Goal: Task Accomplishment & Management: Manage account settings

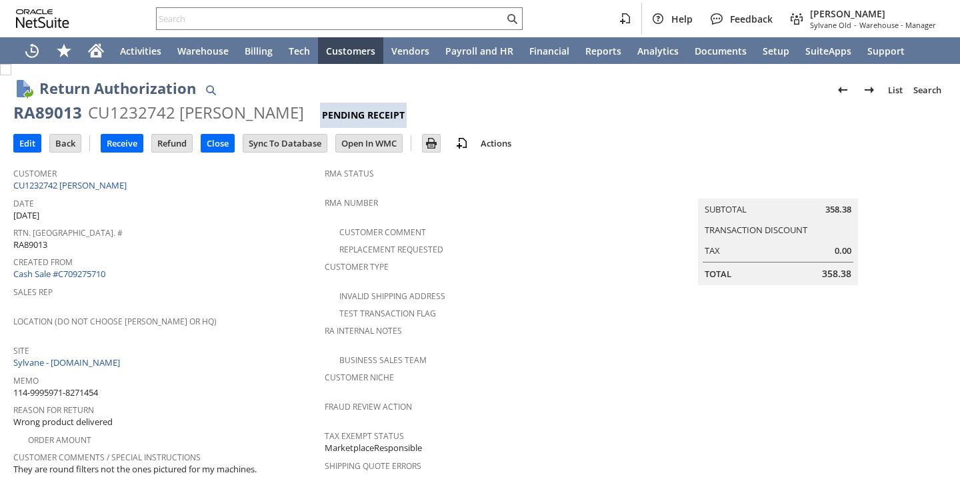
click at [294, 371] on span "Memo" at bounding box center [165, 378] width 305 height 15
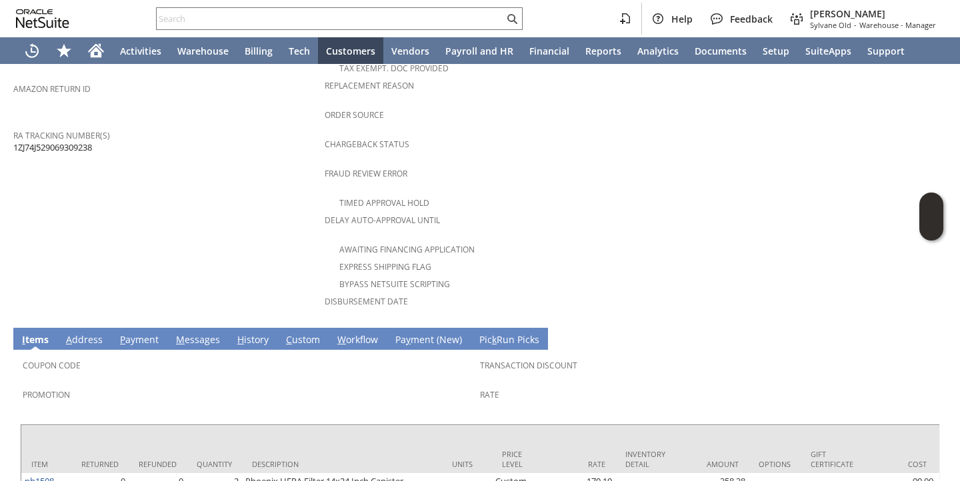
scroll to position [576, 0]
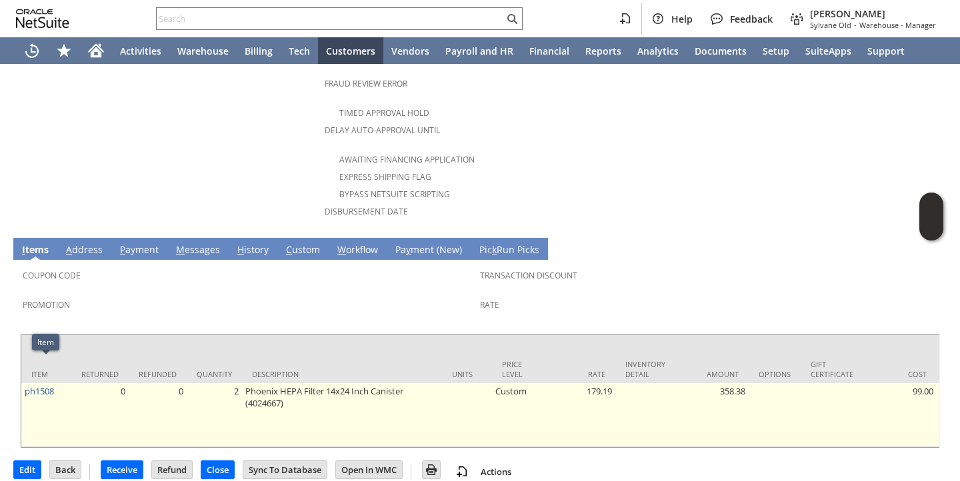
click at [59, 383] on td "ph1508" at bounding box center [46, 415] width 50 height 64
click at [58, 383] on td "ph1508" at bounding box center [46, 415] width 50 height 64
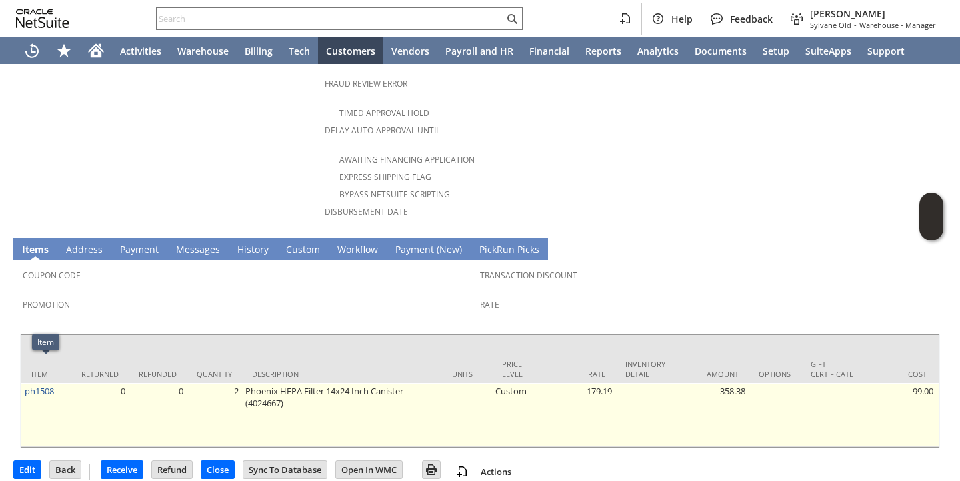
click at [58, 383] on td "ph1508" at bounding box center [46, 415] width 50 height 64
drag, startPoint x: 58, startPoint y: 365, endPoint x: 23, endPoint y: 363, distance: 34.7
click at [23, 383] on td "ph1508" at bounding box center [46, 415] width 50 height 64
copy link "ph1508"
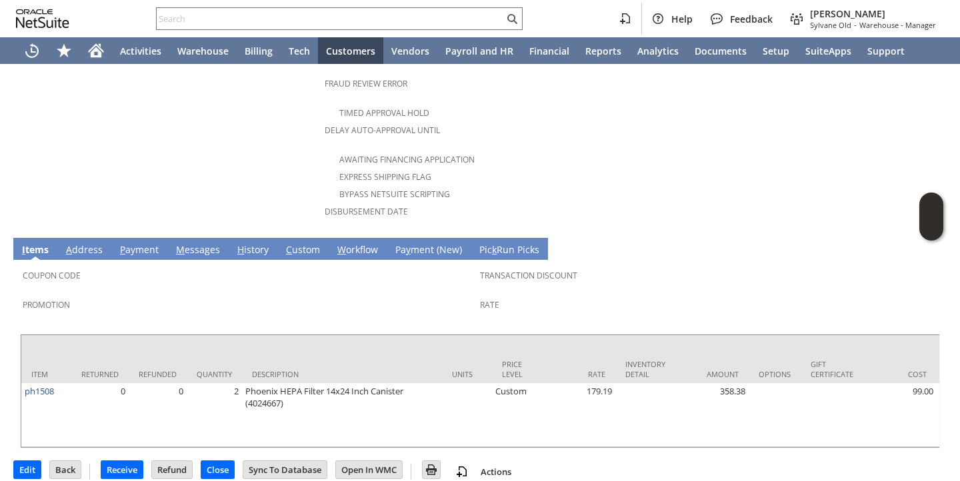
click at [114, 461] on input "Receive" at bounding box center [121, 469] width 41 height 17
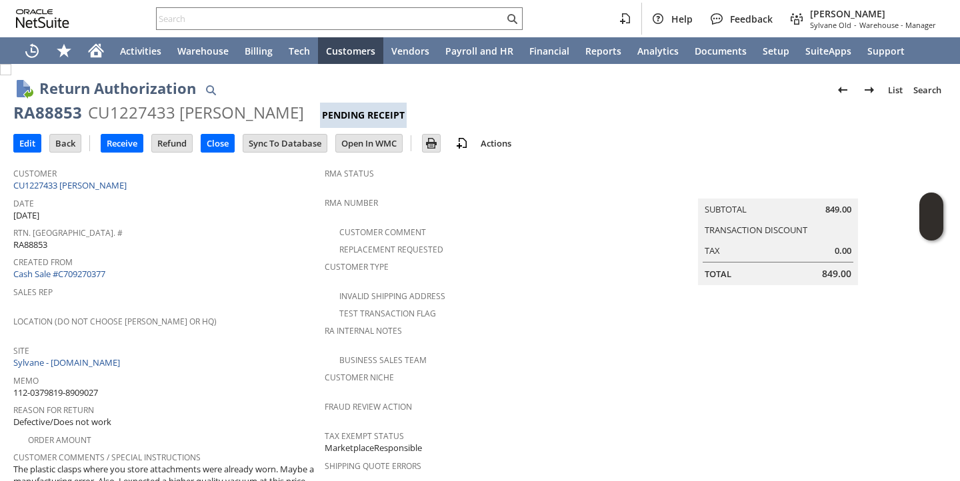
click at [260, 341] on span "Site" at bounding box center [165, 348] width 305 height 15
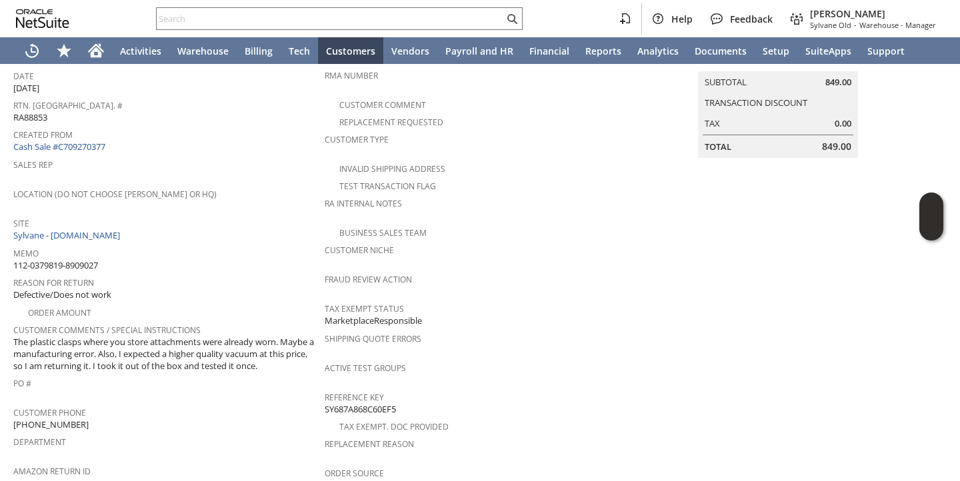
scroll to position [131, 0]
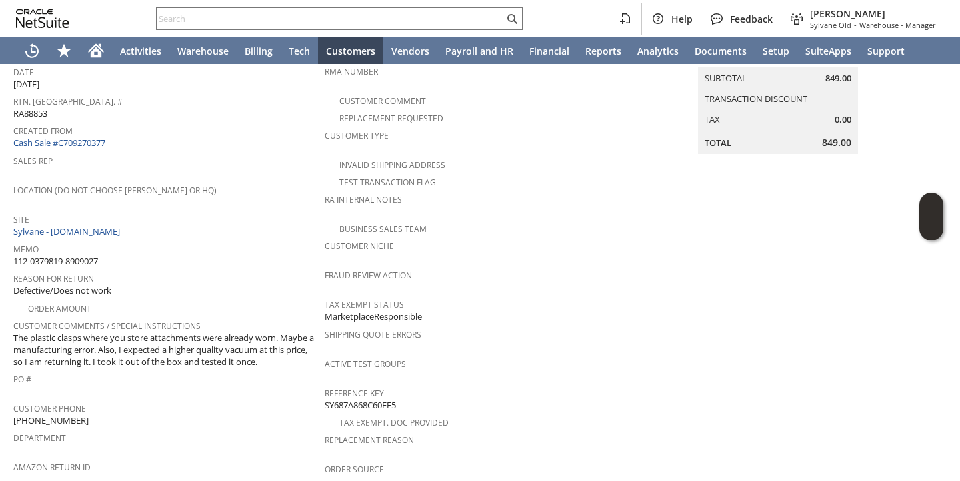
click at [245, 379] on div "PO #" at bounding box center [165, 384] width 305 height 28
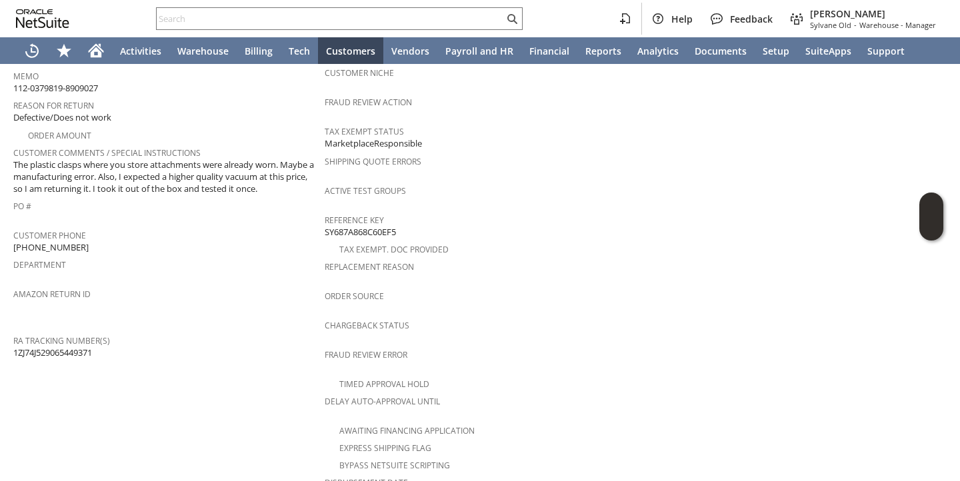
scroll to position [588, 0]
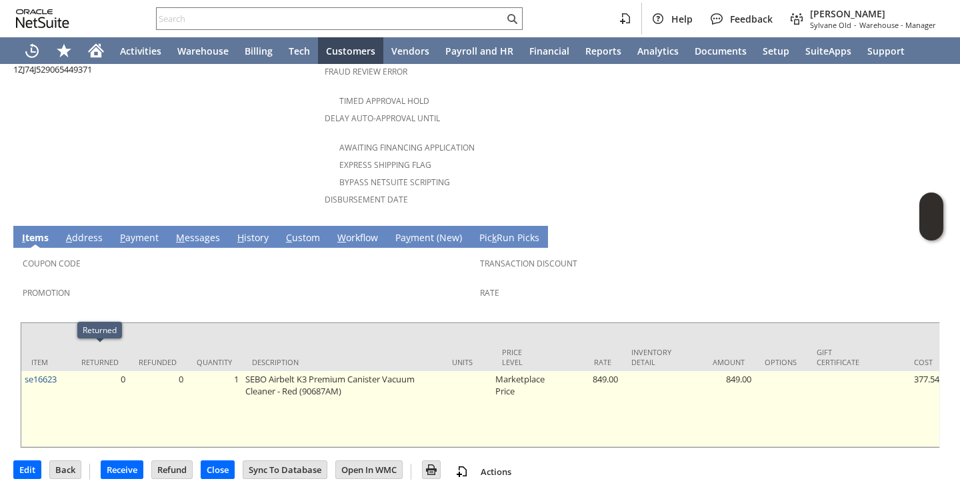
click at [63, 371] on td "se16623" at bounding box center [46, 409] width 50 height 76
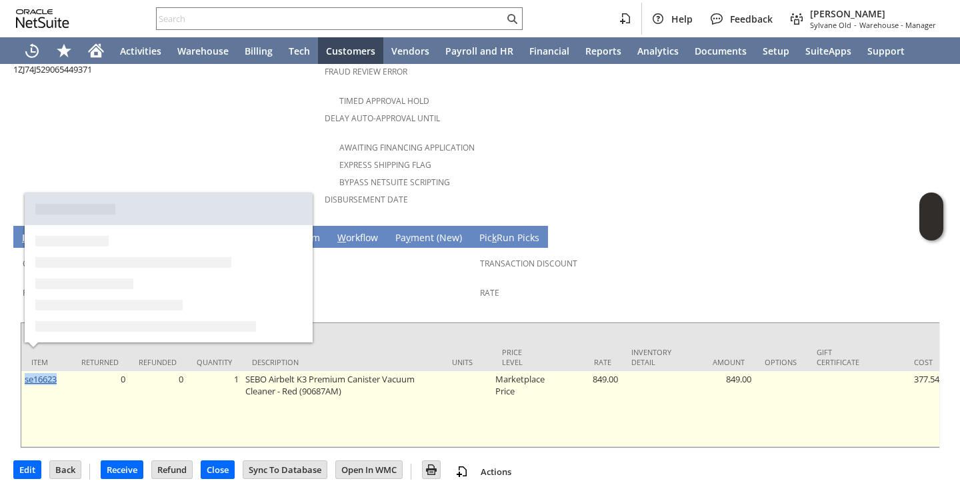
copy link "se16623"
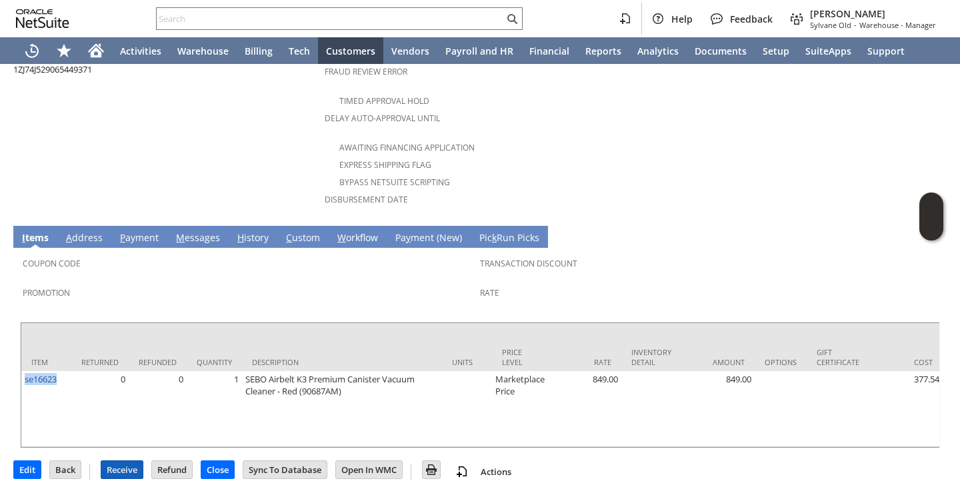
click at [126, 461] on input "Receive" at bounding box center [121, 469] width 41 height 17
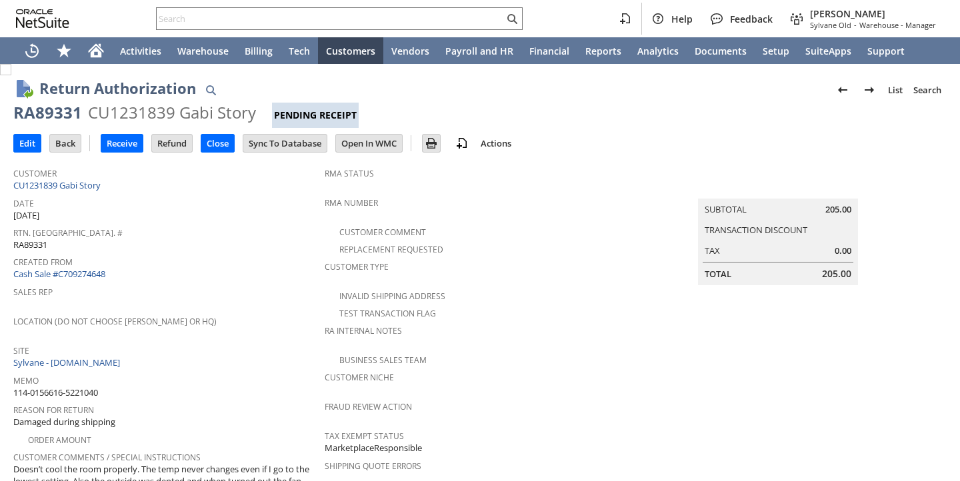
click at [290, 213] on div "Date 8/25/2025" at bounding box center [165, 208] width 305 height 28
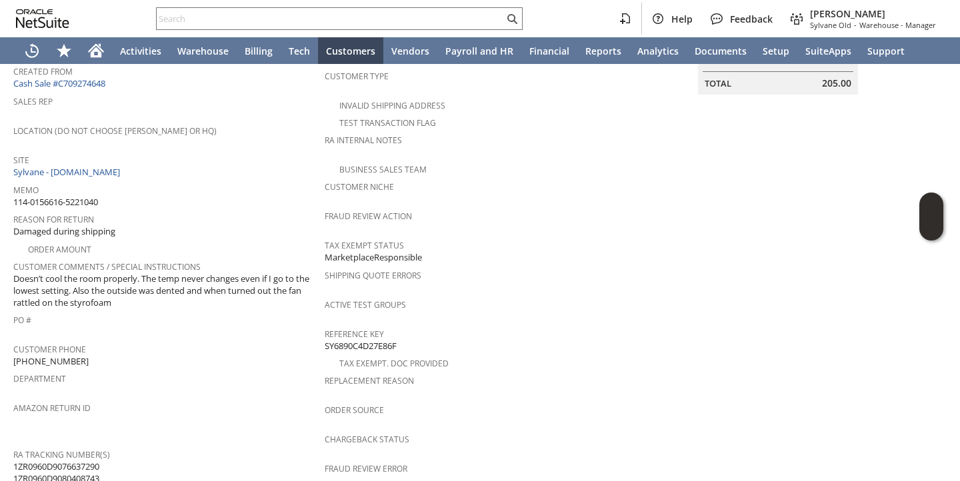
scroll to position [576, 0]
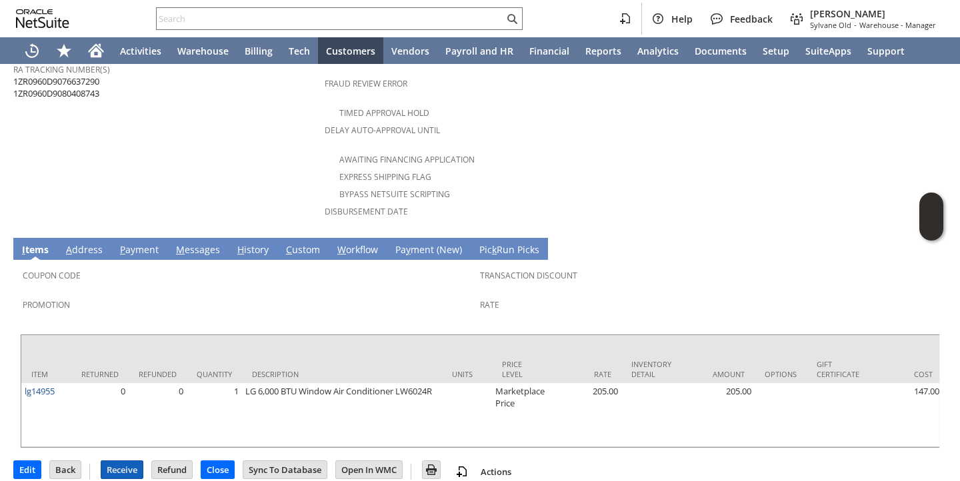
click at [121, 461] on input "Receive" at bounding box center [121, 469] width 41 height 17
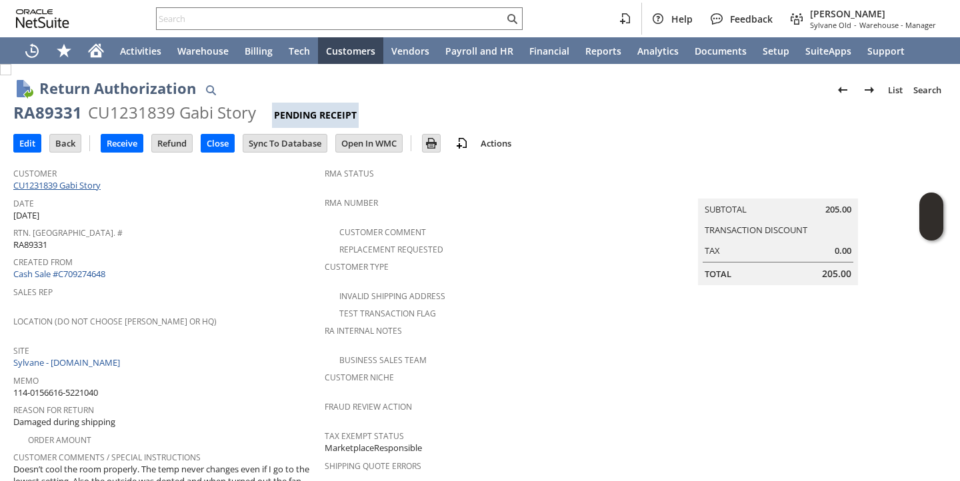
click at [63, 185] on link "CU1231839 Gabi Story" at bounding box center [58, 185] width 91 height 12
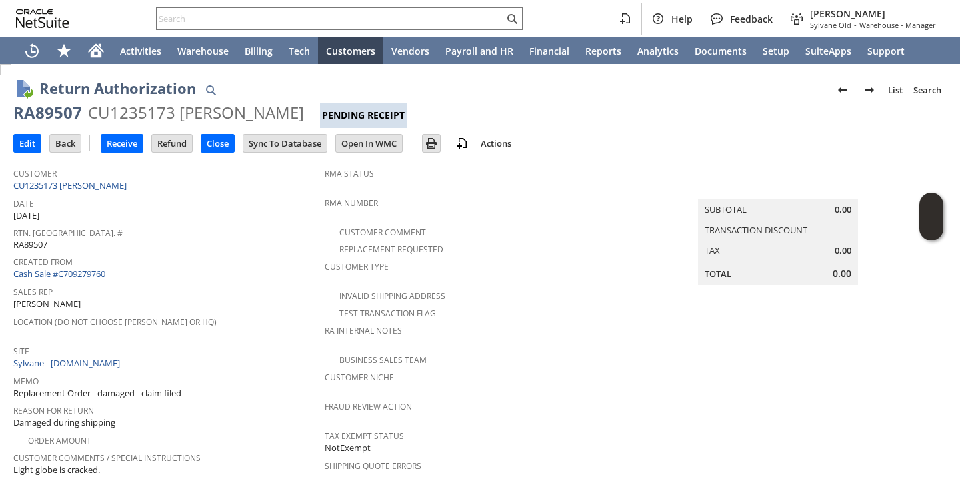
click at [201, 267] on div "Created From Cash Sale #C709279760" at bounding box center [165, 267] width 305 height 29
click at [220, 271] on div "Created From Cash Sale #C709279760" at bounding box center [165, 267] width 305 height 29
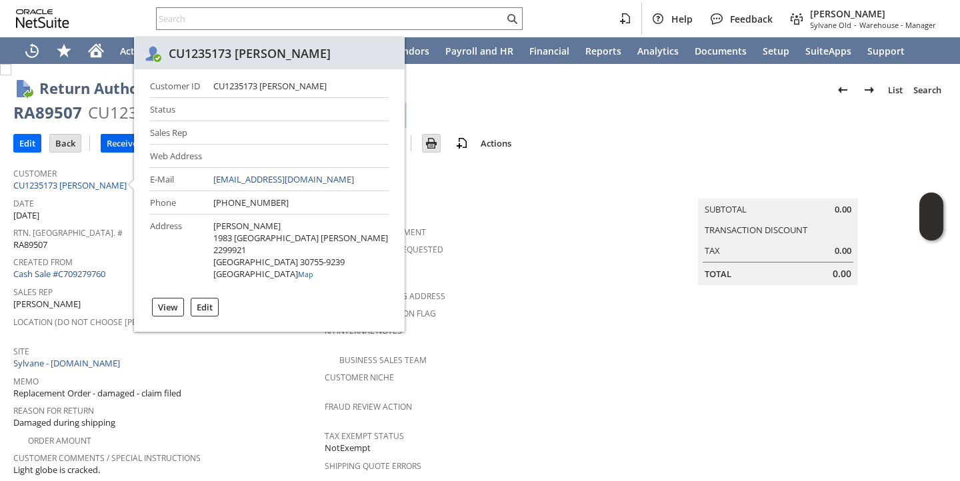
click at [110, 145] on input "Receive" at bounding box center [121, 143] width 41 height 17
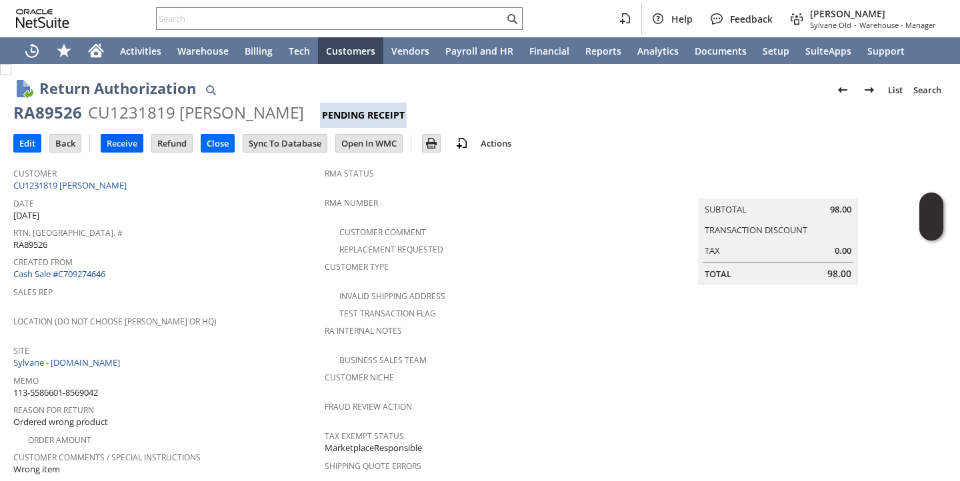
click at [135, 142] on input "Receive" at bounding box center [121, 143] width 41 height 17
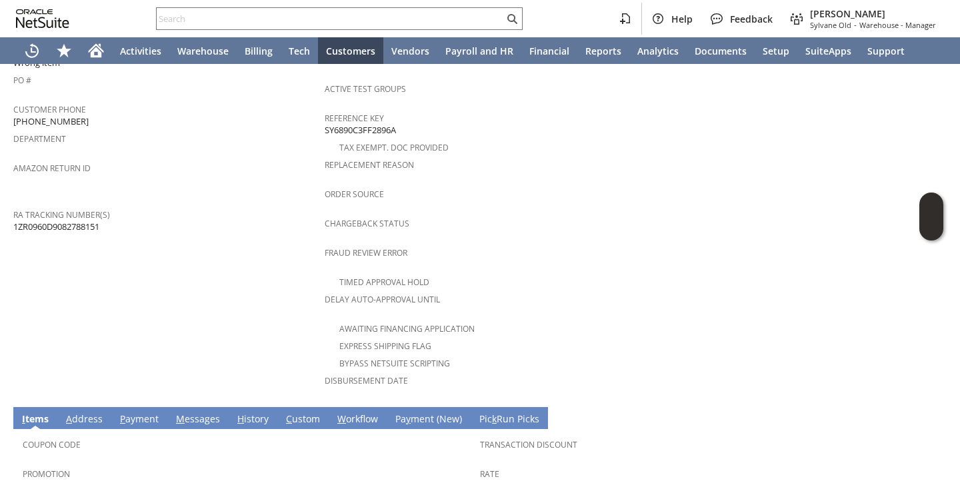
scroll to position [406, 0]
click at [77, 221] on span "1ZR0960D9082788151" at bounding box center [56, 227] width 86 height 13
copy span "1ZR0960D9082788151"
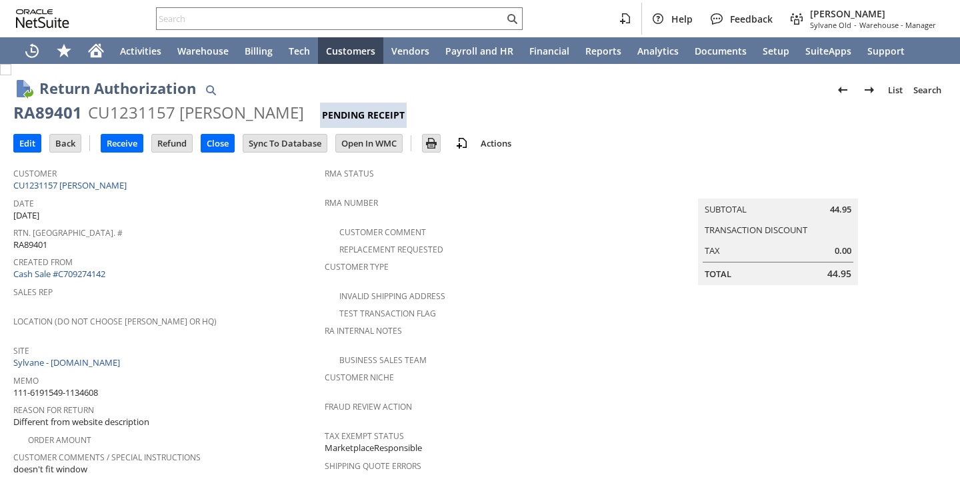
click at [252, 247] on div "Rtn. [GEOGRAPHIC_DATA]. # RA89401" at bounding box center [165, 237] width 305 height 28
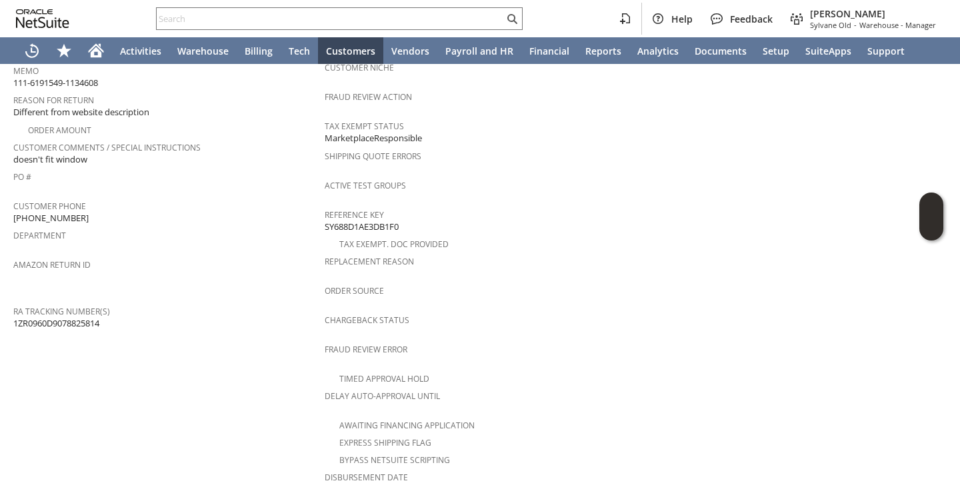
scroll to position [588, 0]
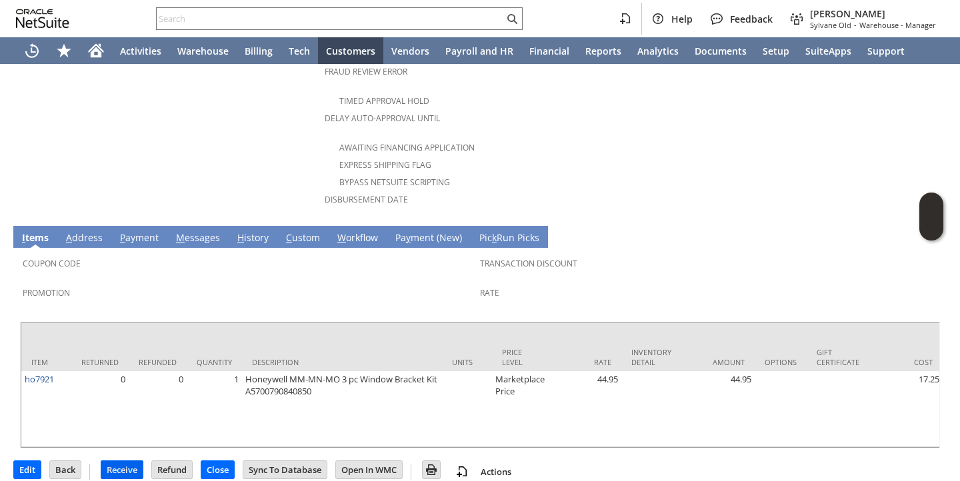
click at [111, 461] on input "Receive" at bounding box center [121, 469] width 41 height 17
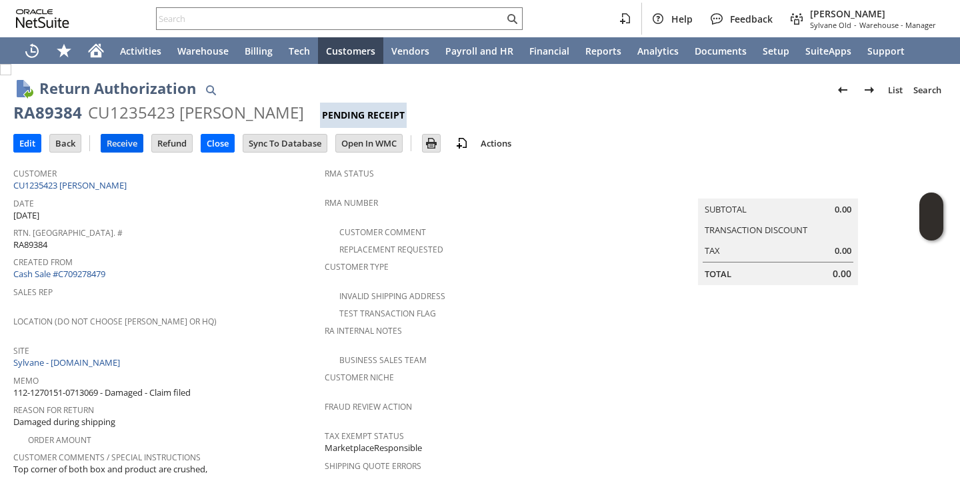
click at [117, 145] on input "Receive" at bounding box center [121, 143] width 41 height 17
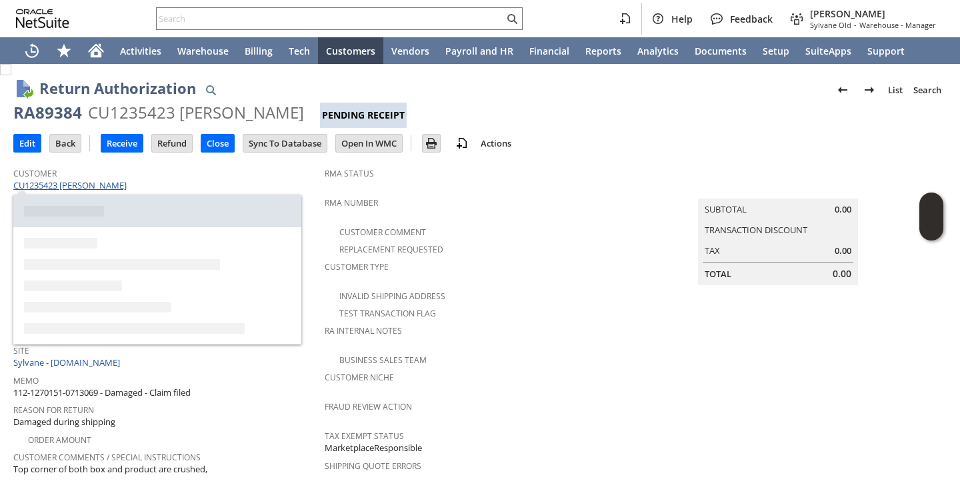
click at [117, 183] on link "CU1235423 Gary Schooley" at bounding box center [71, 185] width 117 height 12
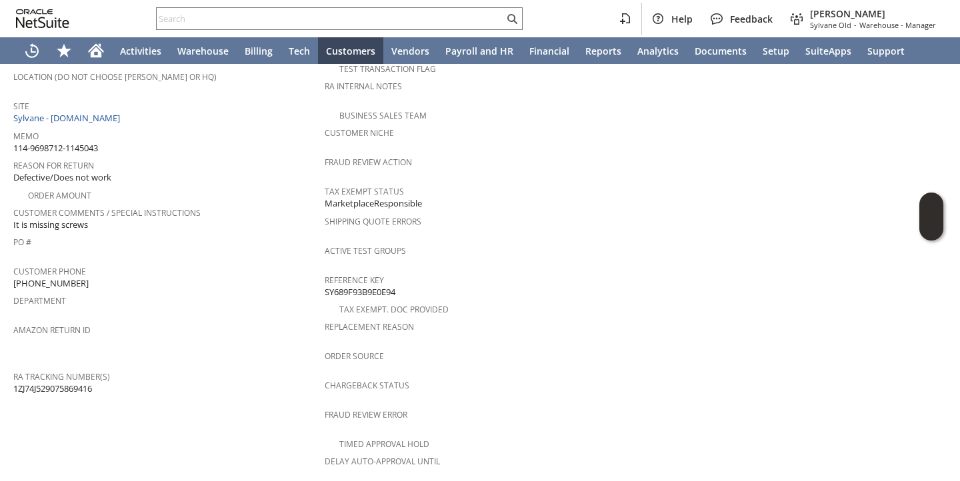
scroll to position [588, 0]
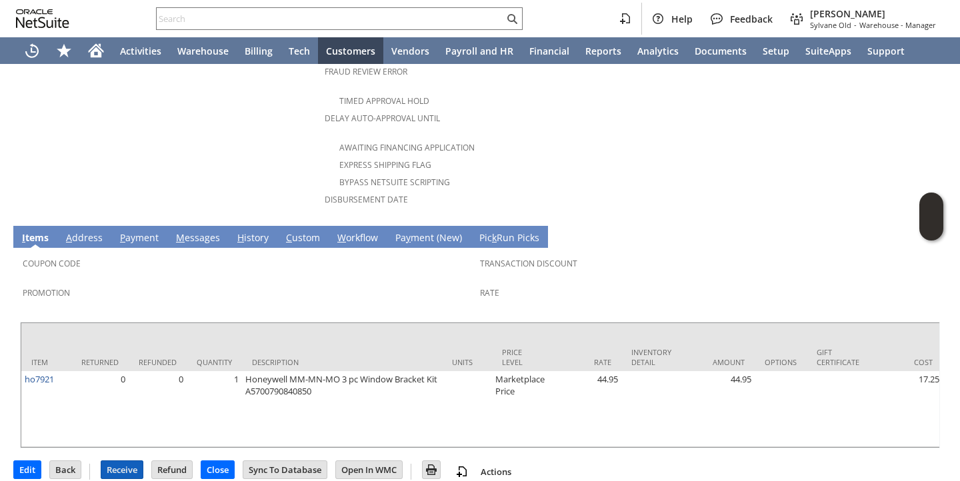
click at [115, 461] on input "Receive" at bounding box center [121, 469] width 41 height 17
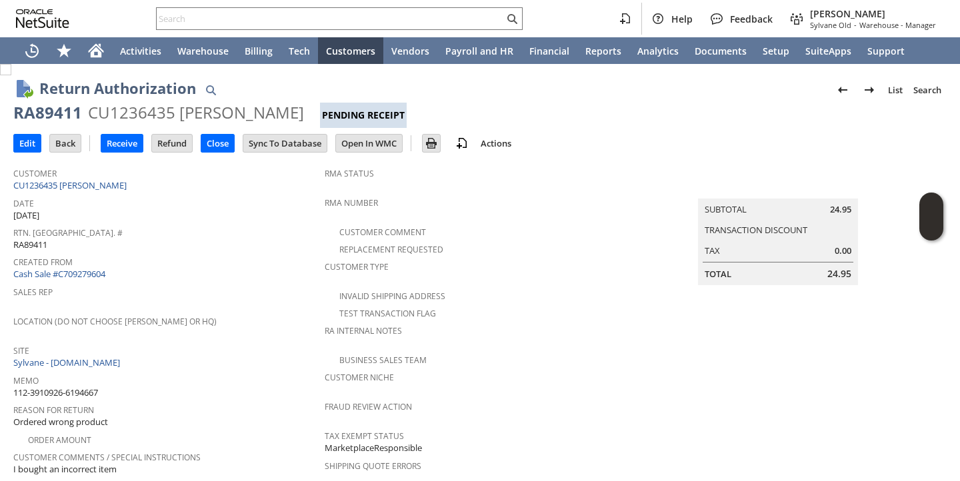
click at [230, 378] on div "Memo 112-3910926-6194667" at bounding box center [165, 385] width 305 height 28
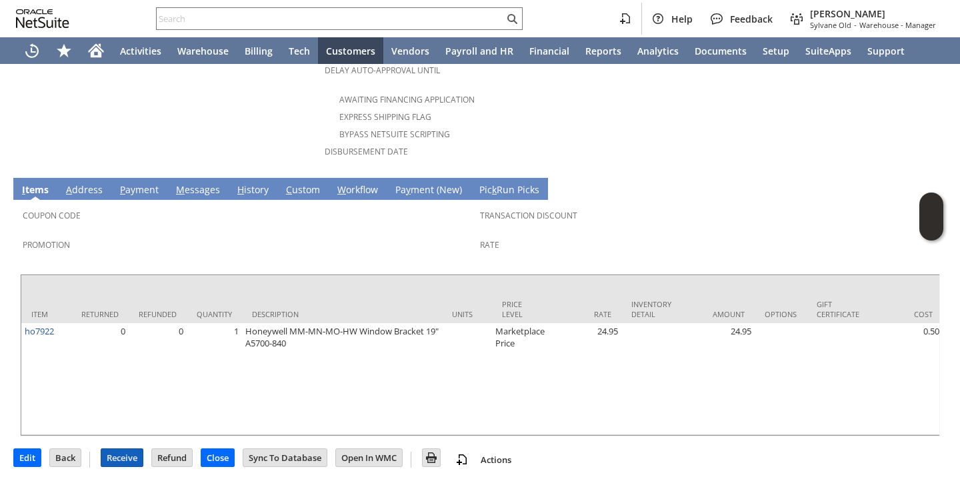
click at [115, 460] on input "Receive" at bounding box center [121, 457] width 41 height 17
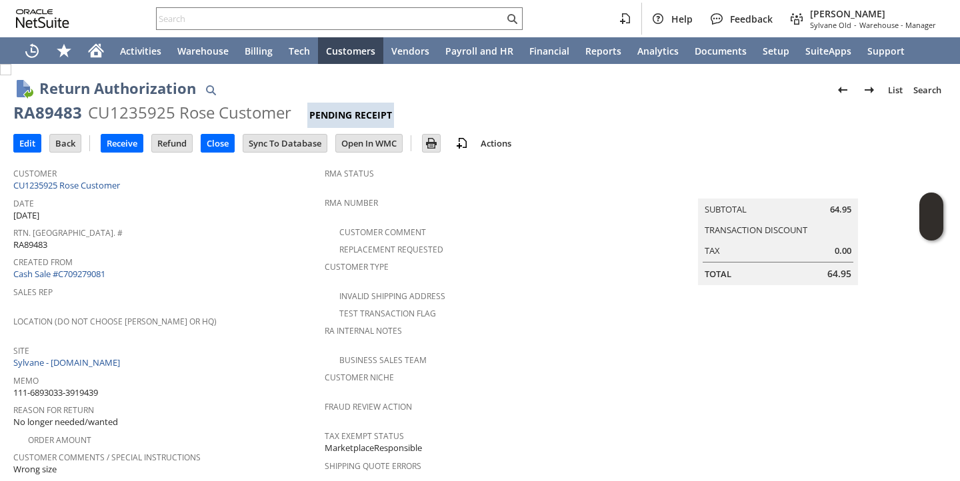
click at [261, 243] on div "Rtn. [GEOGRAPHIC_DATA]. # RA89483" at bounding box center [165, 237] width 305 height 28
click at [129, 148] on input "Receive" at bounding box center [121, 143] width 41 height 17
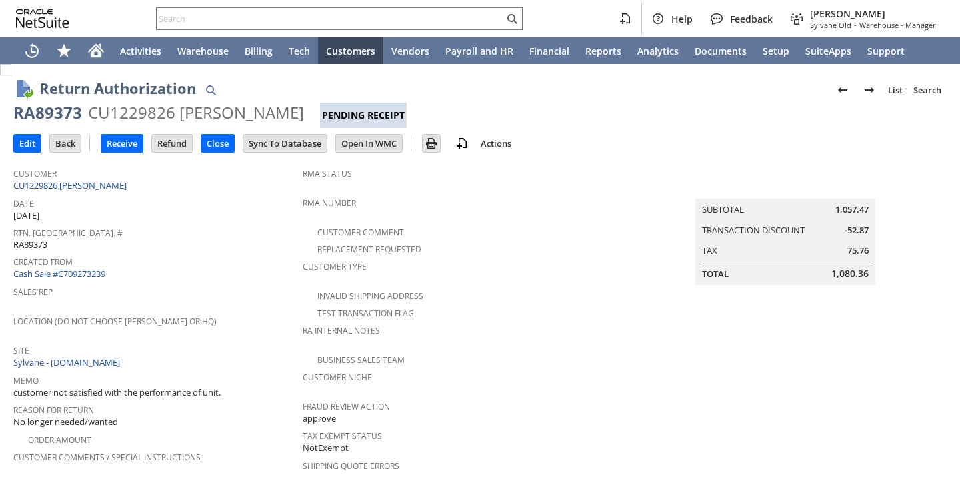
click at [196, 243] on div "Rtn. [GEOGRAPHIC_DATA]. # RA89373" at bounding box center [154, 237] width 283 height 28
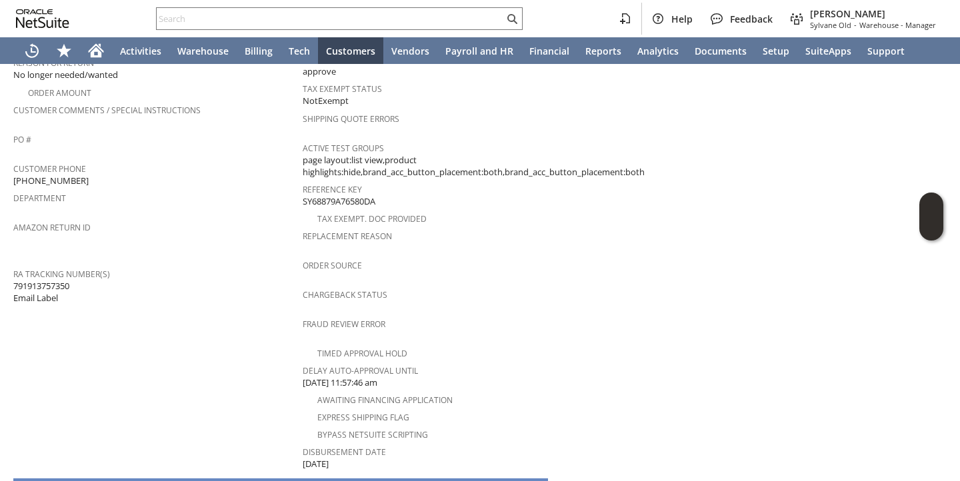
scroll to position [604, 0]
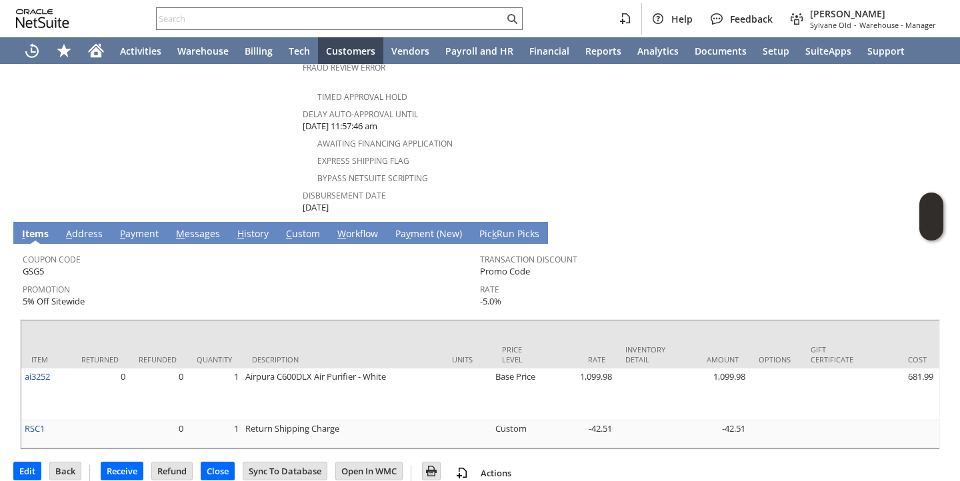
click at [360, 280] on span "Promotion" at bounding box center [248, 287] width 451 height 15
click at [116, 463] on input "Receive" at bounding box center [121, 471] width 41 height 17
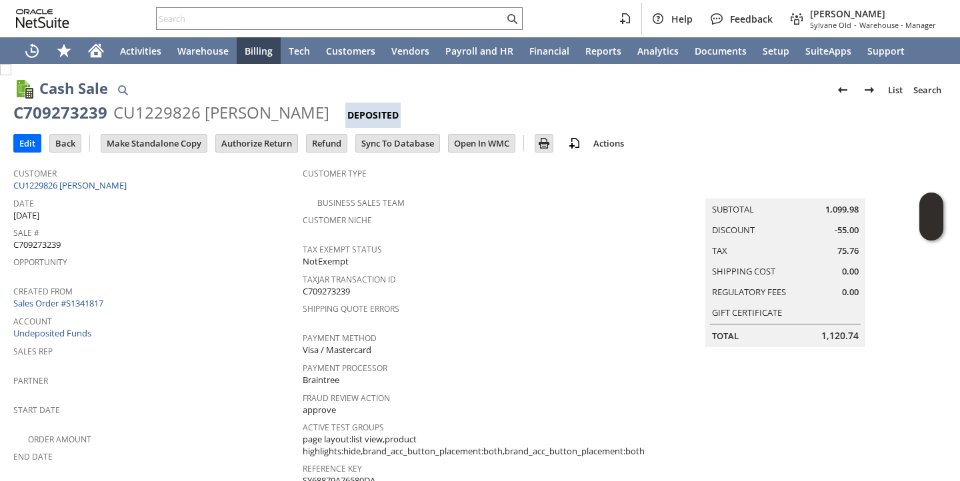
click at [239, 265] on div "Opportunity" at bounding box center [154, 267] width 283 height 28
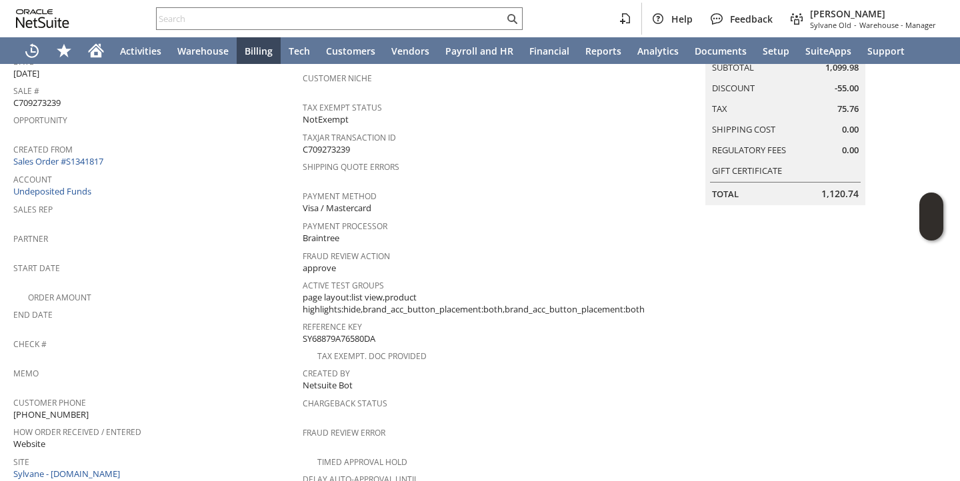
scroll to position [137, 0]
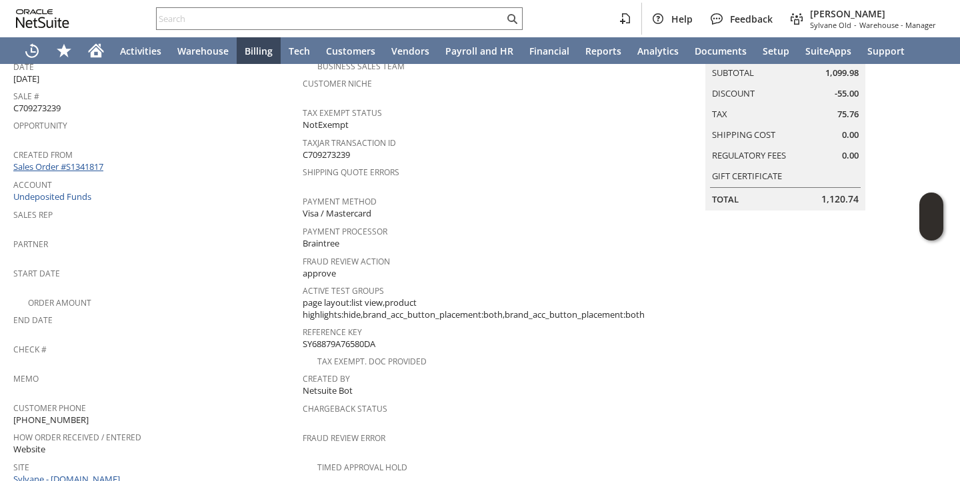
click at [99, 161] on link "Sales Order #S1341817" at bounding box center [59, 167] width 93 height 12
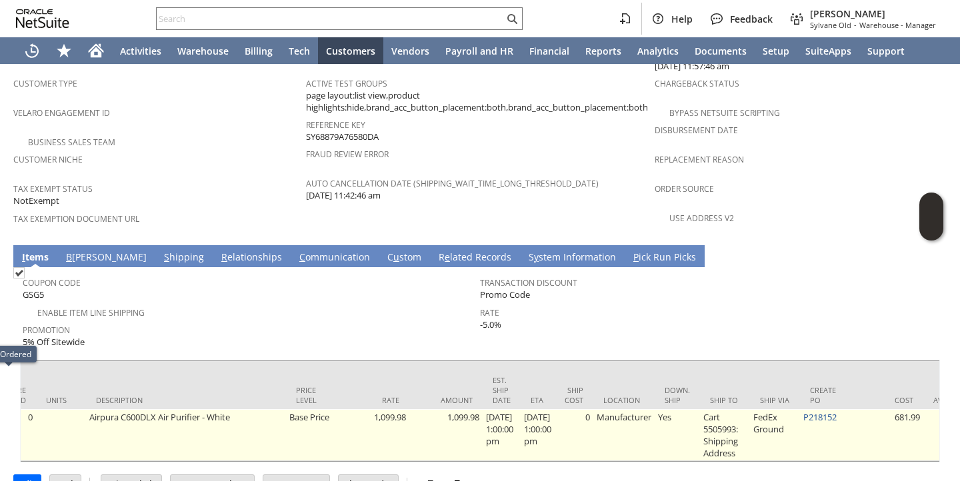
scroll to position [0, 524]
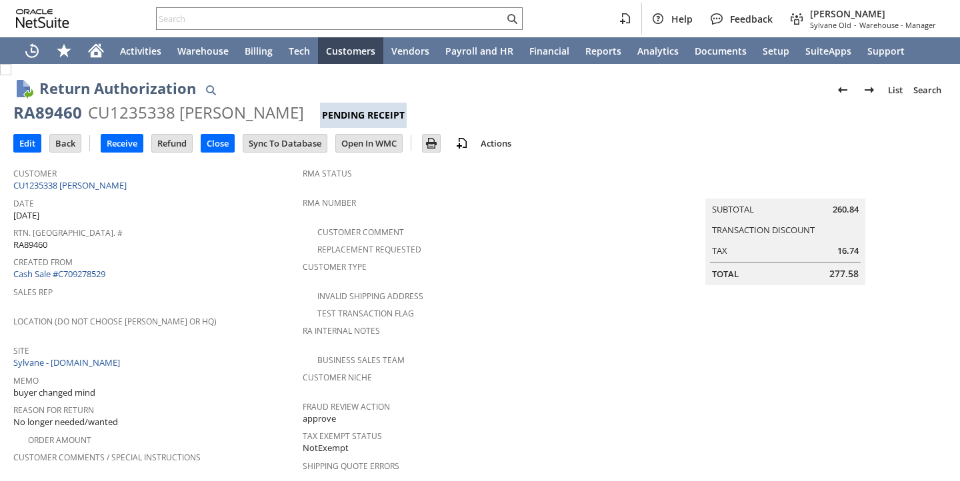
click at [201, 283] on span "Sales Rep" at bounding box center [154, 290] width 283 height 15
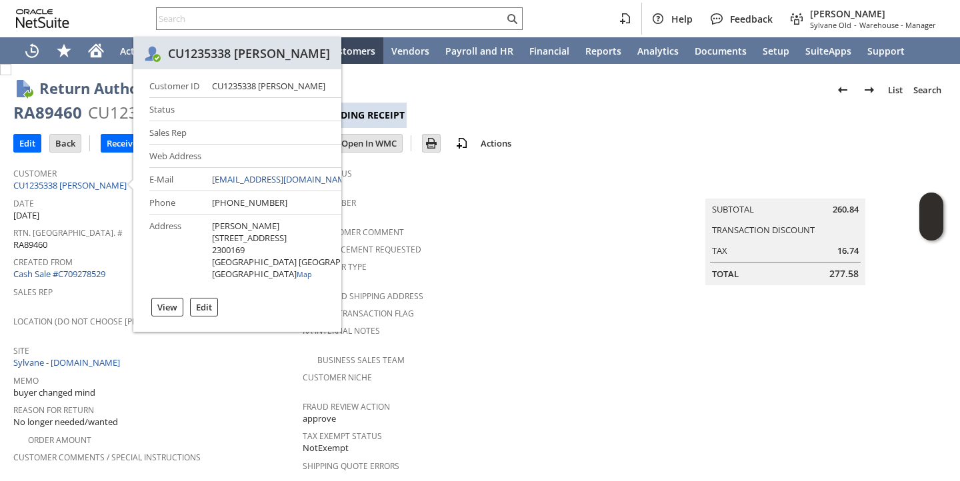
click at [115, 224] on span "Rtn. [GEOGRAPHIC_DATA]. #" at bounding box center [154, 230] width 283 height 15
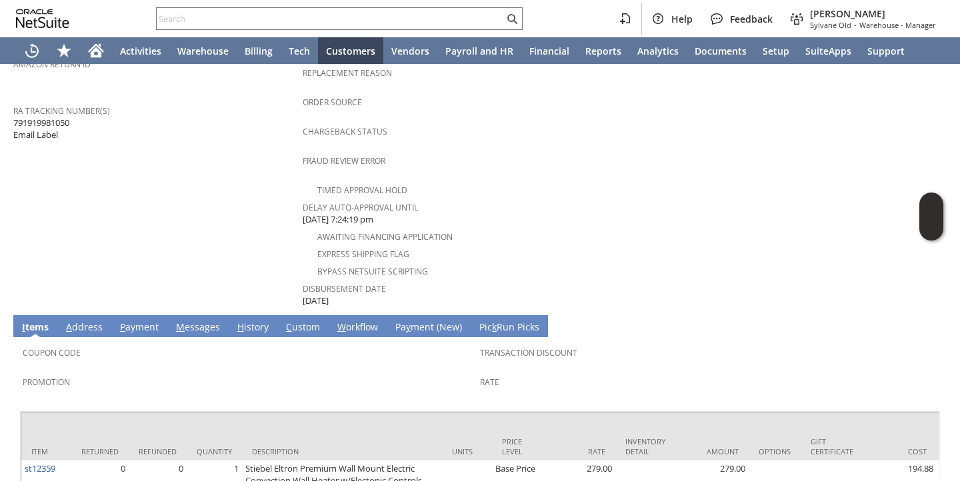
scroll to position [652, 0]
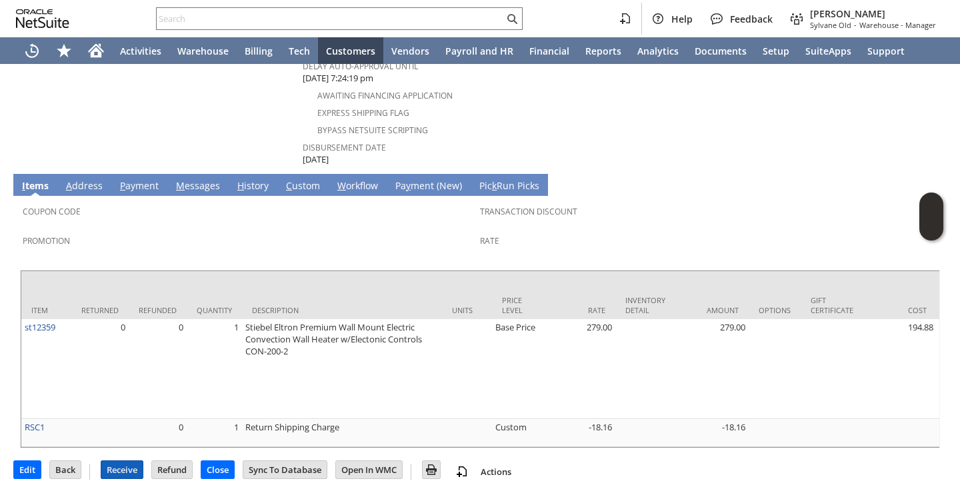
click at [121, 461] on input "Receive" at bounding box center [121, 469] width 41 height 17
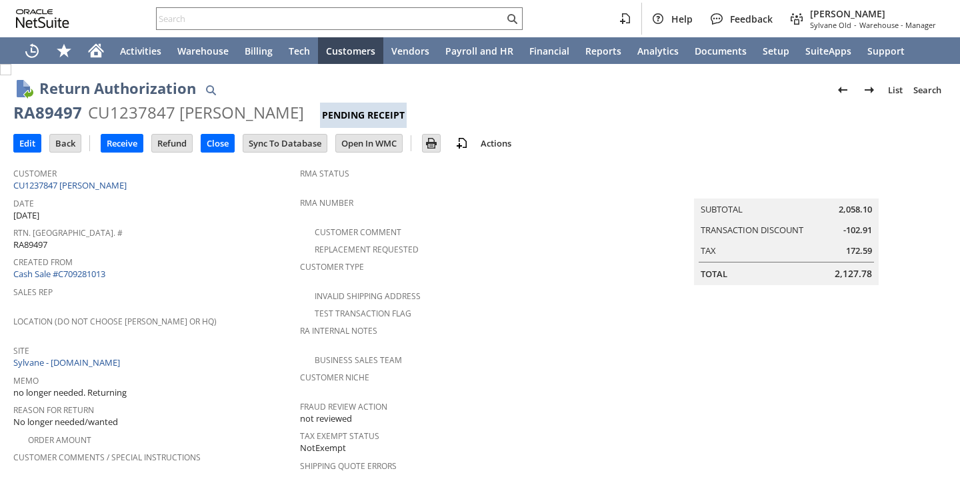
click at [257, 194] on span "Date" at bounding box center [153, 201] width 280 height 15
click at [119, 149] on input "Receive" at bounding box center [121, 143] width 41 height 17
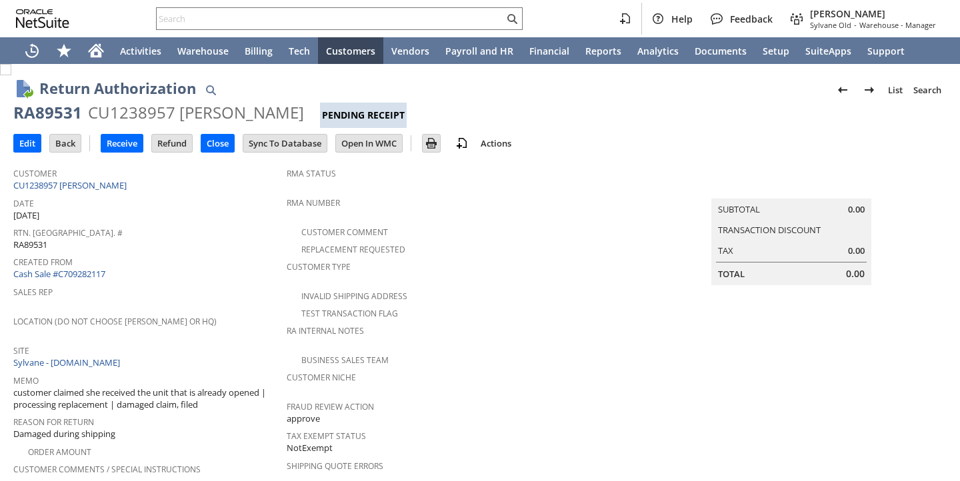
click at [223, 209] on div "Date 9/5/2025" at bounding box center [146, 208] width 267 height 28
click at [114, 142] on input "Receive" at bounding box center [121, 143] width 41 height 17
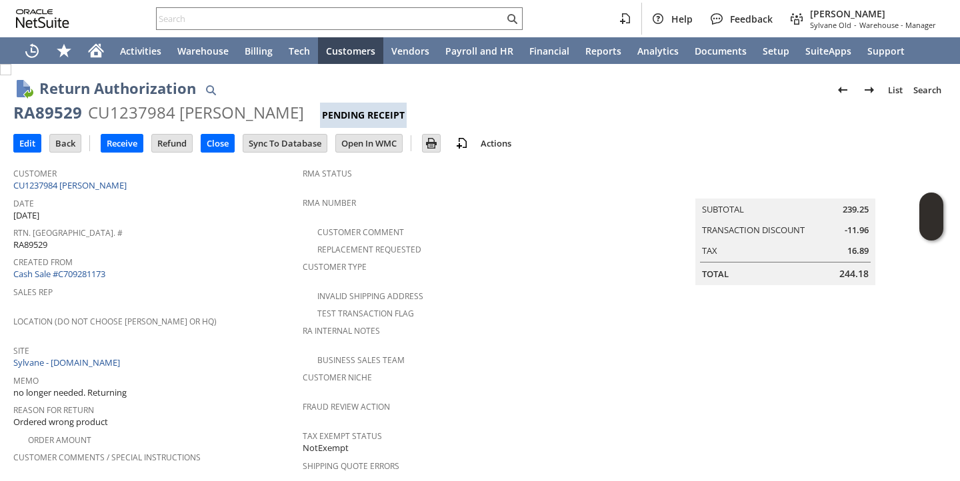
click at [217, 291] on span "Sales Rep" at bounding box center [154, 290] width 283 height 15
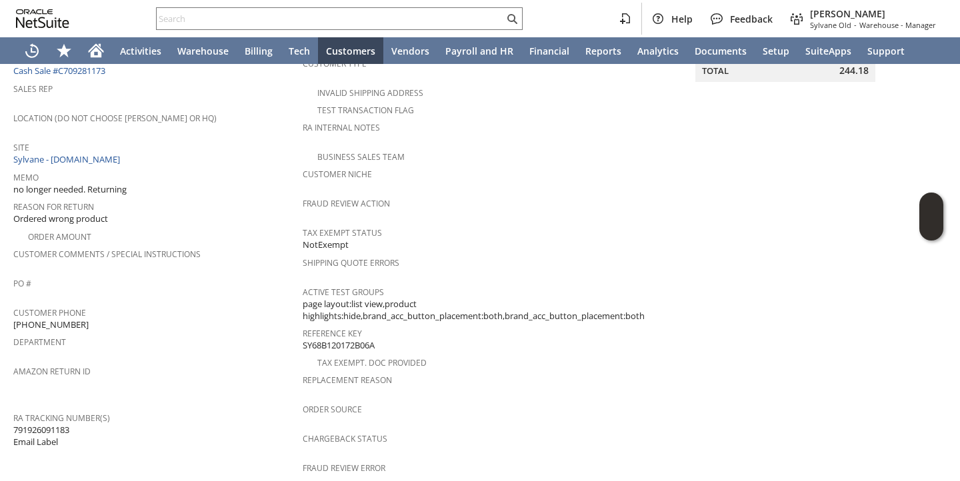
scroll to position [616, 0]
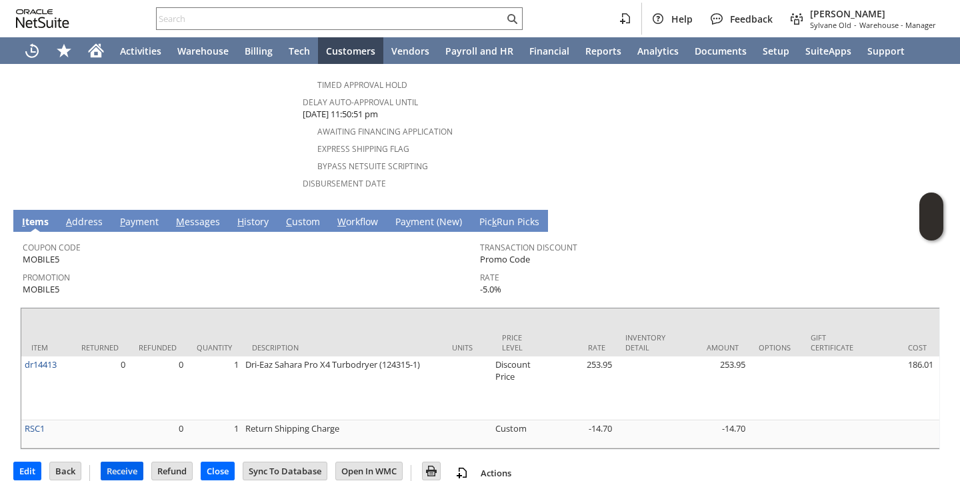
click at [117, 463] on input "Receive" at bounding box center [121, 471] width 41 height 17
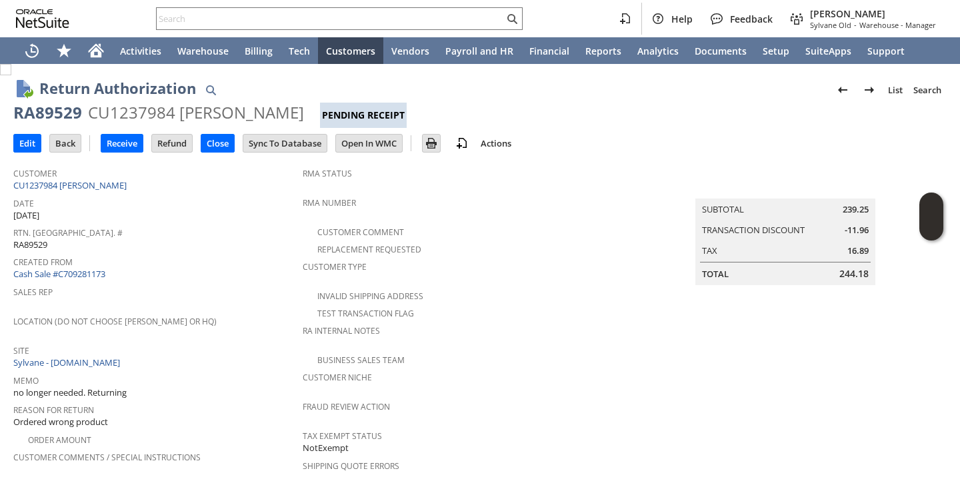
click at [228, 237] on div "Rtn. [GEOGRAPHIC_DATA]. # RA89529" at bounding box center [154, 237] width 283 height 28
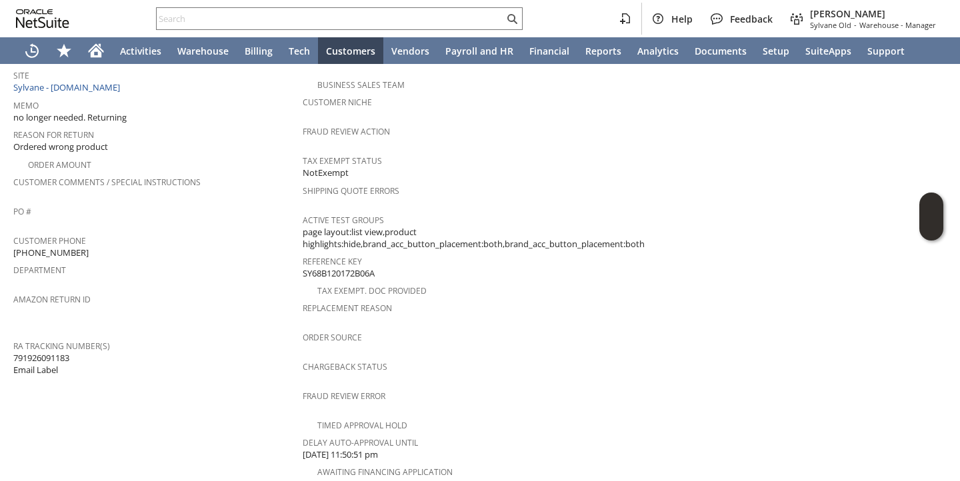
scroll to position [277, 0]
